Goal: Obtain resource: Download file/media

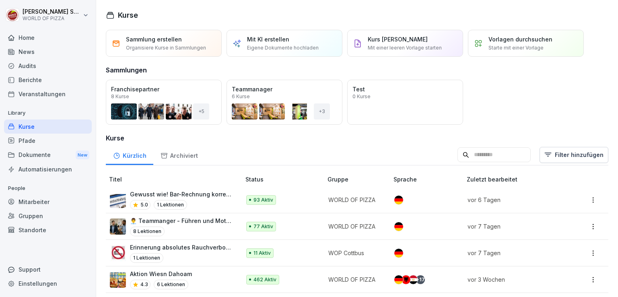
click at [31, 152] on div "Dokumente New" at bounding box center [48, 155] width 88 height 15
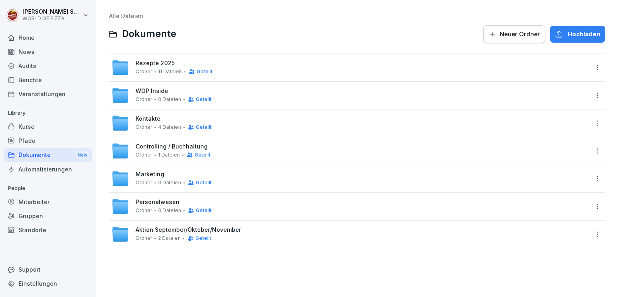
click at [47, 152] on div "Dokumente New" at bounding box center [48, 155] width 88 height 15
click at [138, 210] on span "Ordner" at bounding box center [144, 211] width 16 height 6
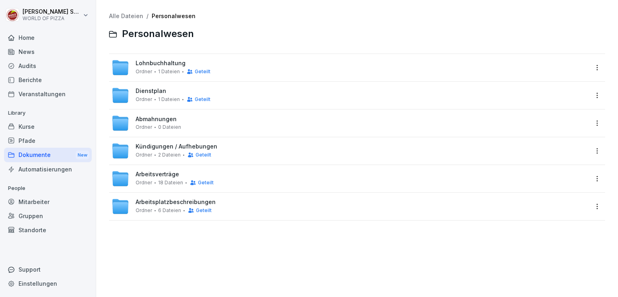
click at [148, 179] on div "Arbeitsverträge Ordner 18 Dateien Geteilt" at bounding box center [175, 178] width 78 height 15
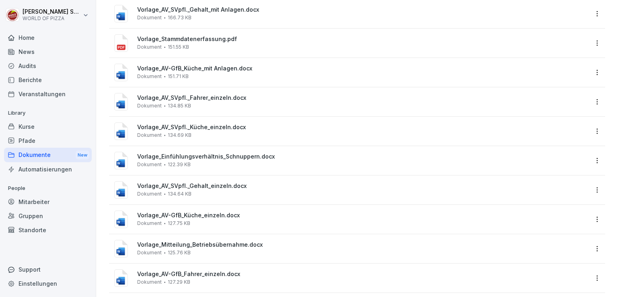
scroll to position [288, 0]
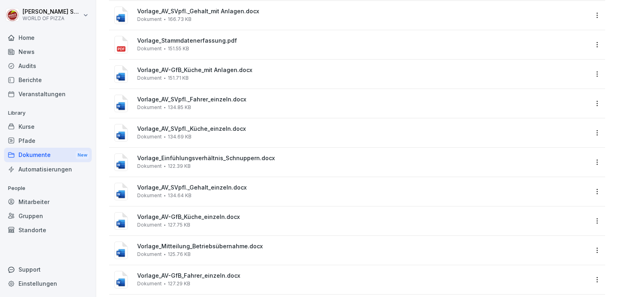
click at [195, 129] on span "Vorlage_AV_SVpfl._Küche_einzeln.docx" at bounding box center [362, 128] width 451 height 7
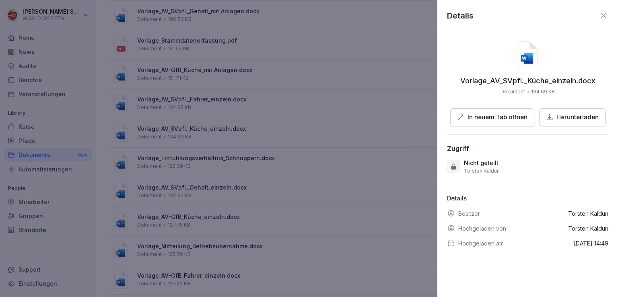
click at [547, 113] on icon "button" at bounding box center [549, 116] width 7 height 7
click at [598, 13] on icon at bounding box center [603, 16] width 10 height 10
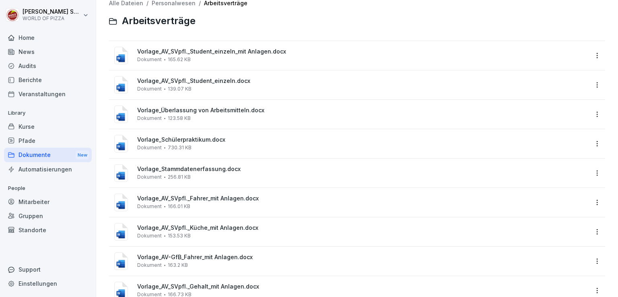
scroll to position [0, 0]
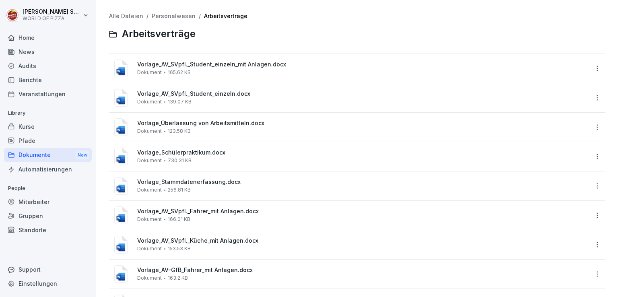
click at [168, 20] on div "Alle Dateien / Personalwesen / Arbeitsverträge Arbeitsverträge" at bounding box center [357, 28] width 496 height 31
click at [167, 16] on link "Personalwesen" at bounding box center [174, 15] width 44 height 7
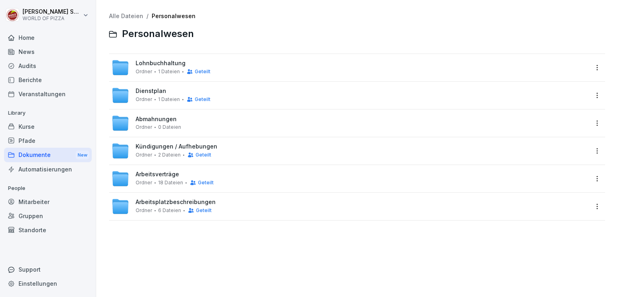
click at [157, 173] on span "Arbeitsverträge" at bounding box center [157, 174] width 43 height 7
